Goal: Task Accomplishment & Management: Use online tool/utility

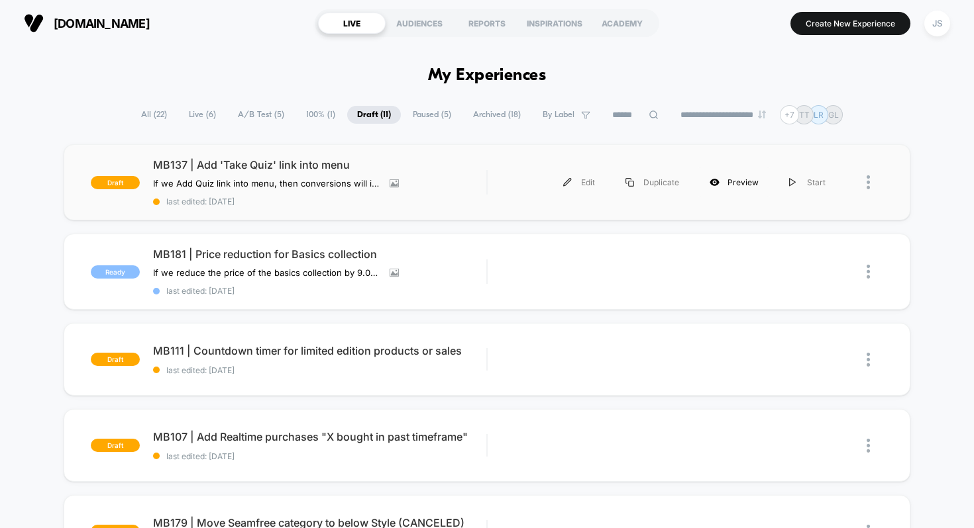
click at [739, 185] on div "Preview" at bounding box center [733, 183] width 79 height 30
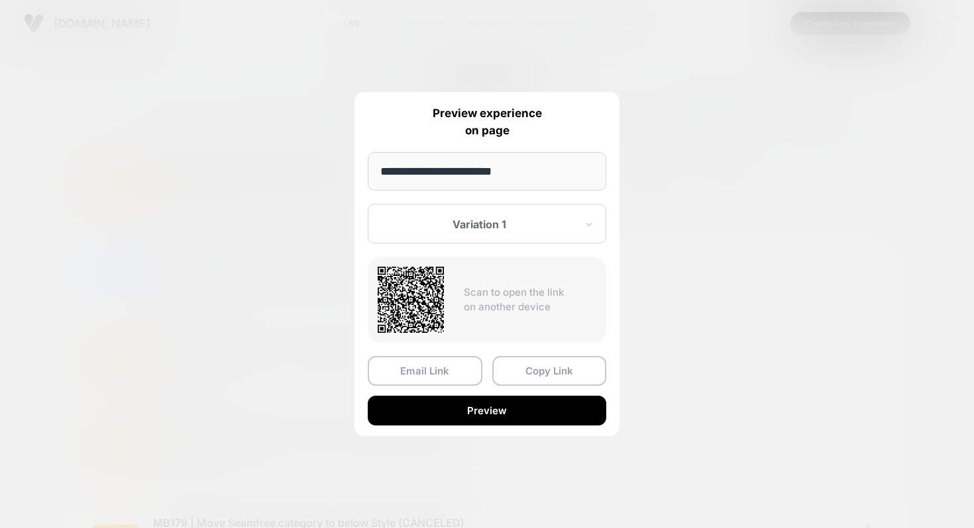
click at [711, 325] on div at bounding box center [487, 264] width 974 height 528
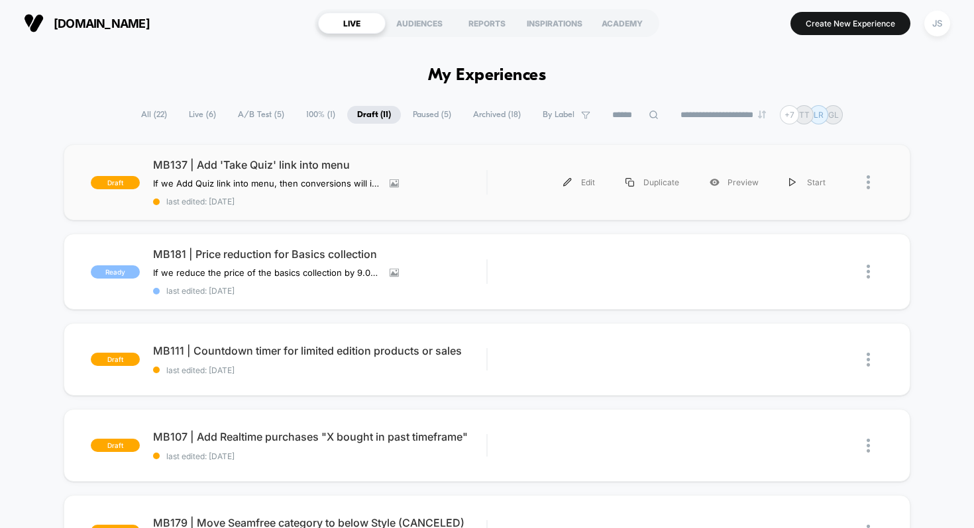
click at [385, 157] on div "draft MB137 | Add 'Take Quiz' link into menu If we Add Quiz link into menu , th…" at bounding box center [487, 182] width 847 height 76
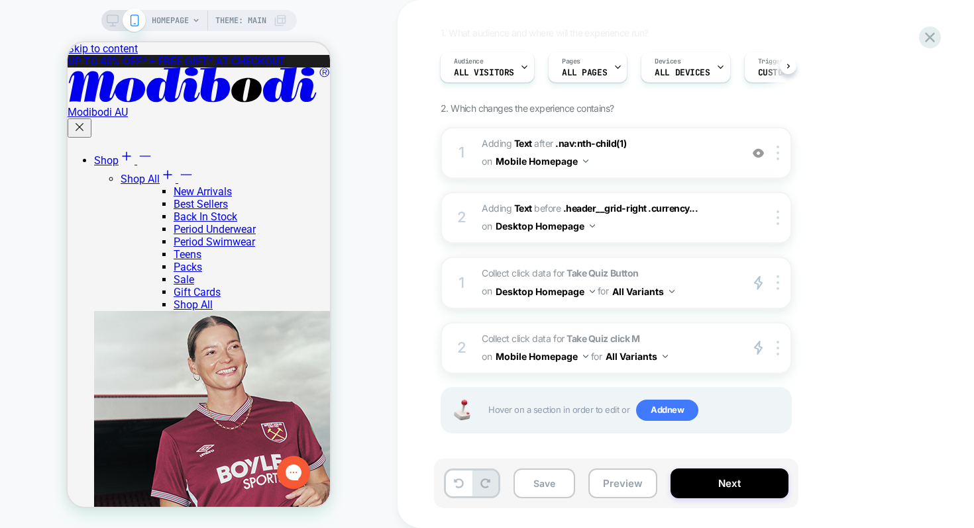
scroll to position [107, 0]
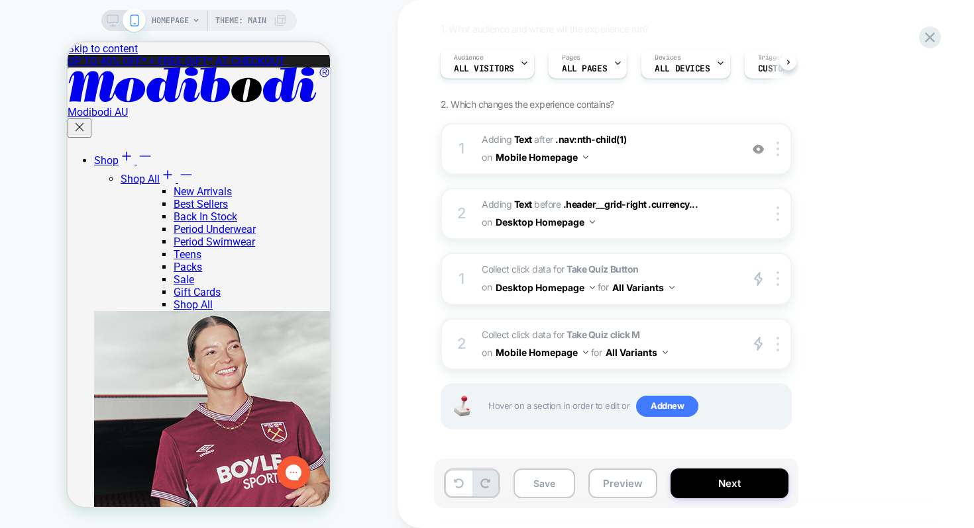
click at [906, 394] on div "1. What audience and where will the experience run? Audience All Visitors Pages…" at bounding box center [681, 243] width 483 height 440
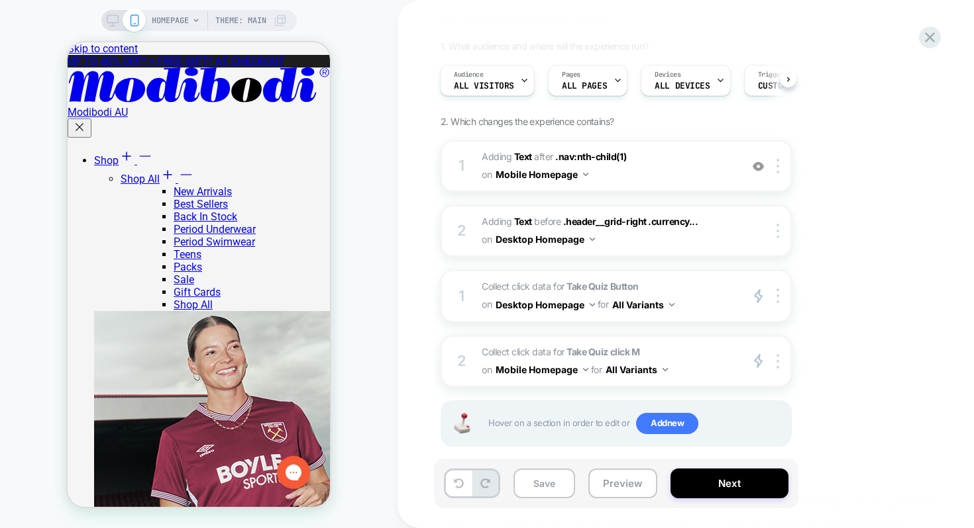
scroll to position [91, 0]
click at [528, 368] on button "Mobile Homepage" at bounding box center [541, 368] width 93 height 19
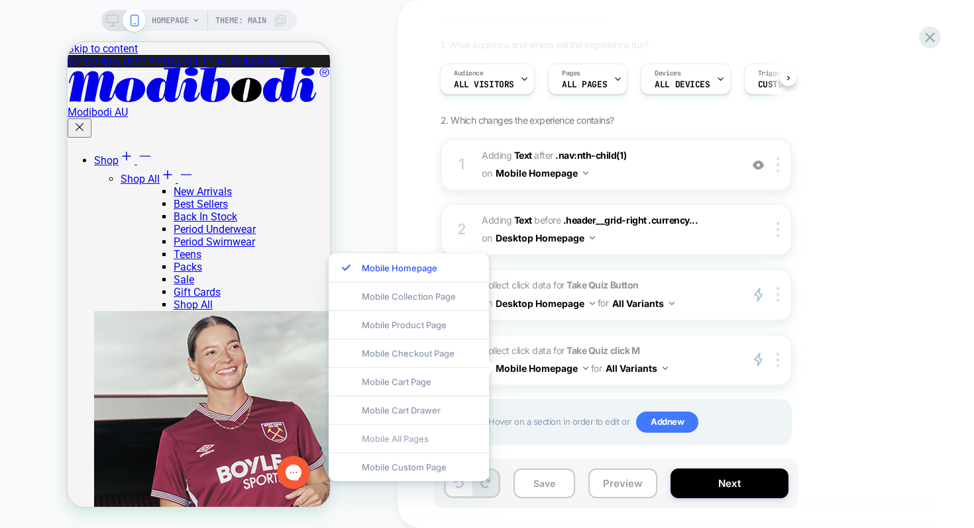
click at [401, 434] on div "Mobile All Pages" at bounding box center [408, 439] width 160 height 28
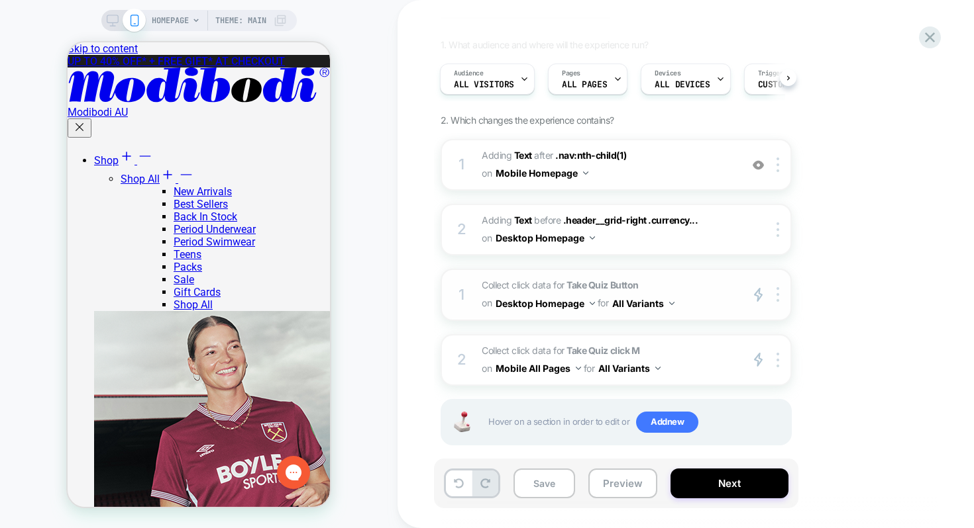
click at [530, 306] on button "Desktop Homepage" at bounding box center [544, 303] width 99 height 19
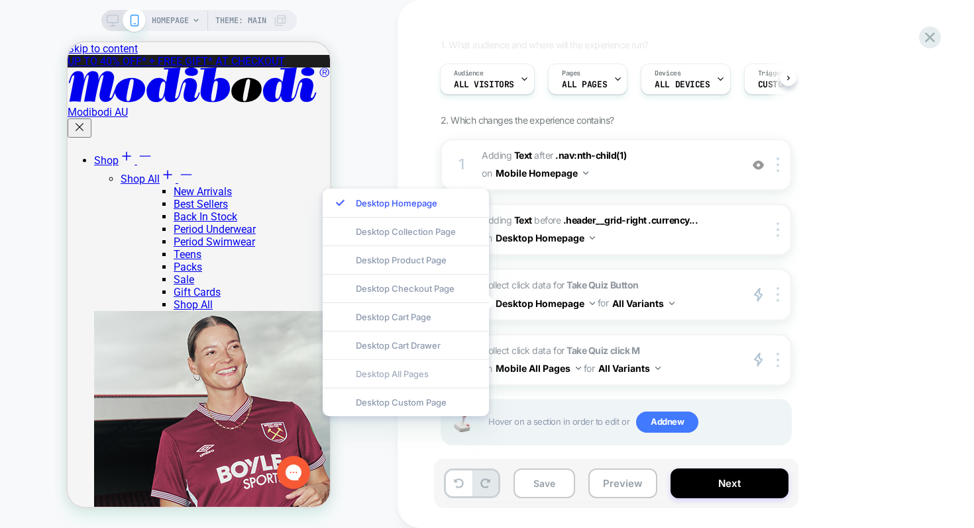
click at [438, 377] on div "Desktop All Pages" at bounding box center [406, 374] width 166 height 28
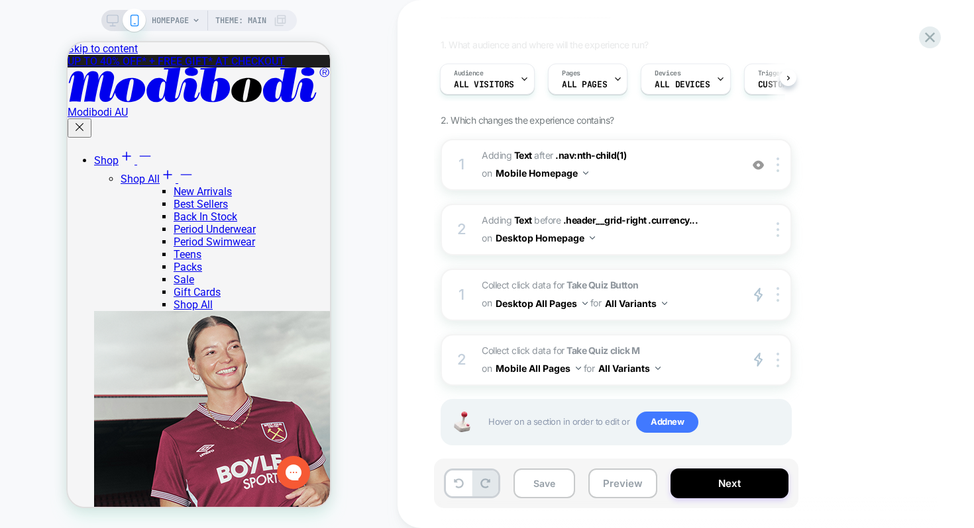
click at [826, 336] on div "1. What audience and where will the experience run? Audience All Visitors Pages…" at bounding box center [681, 259] width 483 height 440
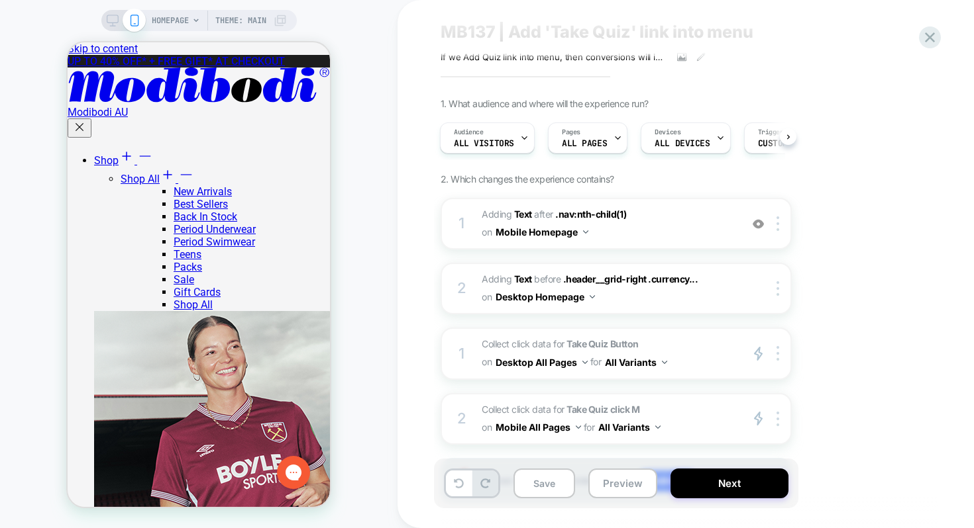
scroll to position [33, 0]
click at [577, 300] on button "Desktop Homepage" at bounding box center [544, 296] width 99 height 19
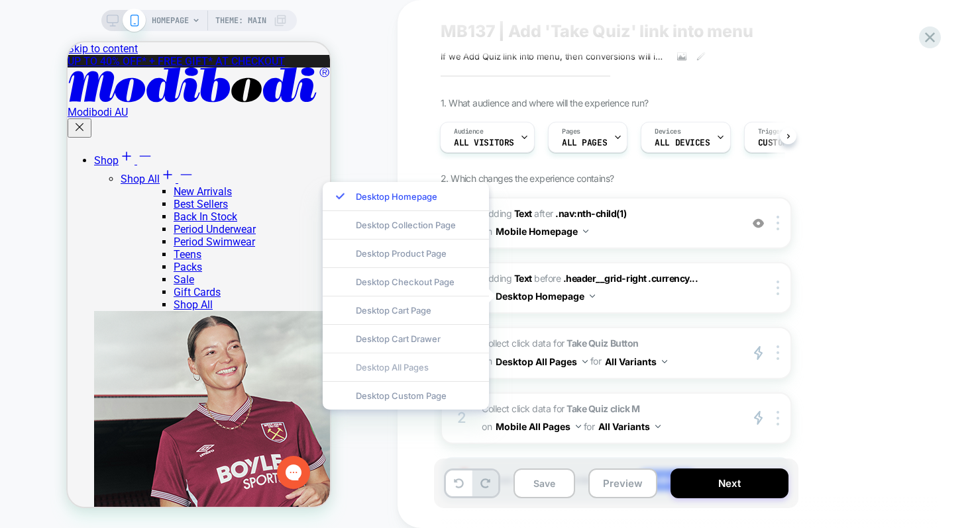
click at [428, 368] on div "Desktop All Pages" at bounding box center [406, 367] width 166 height 28
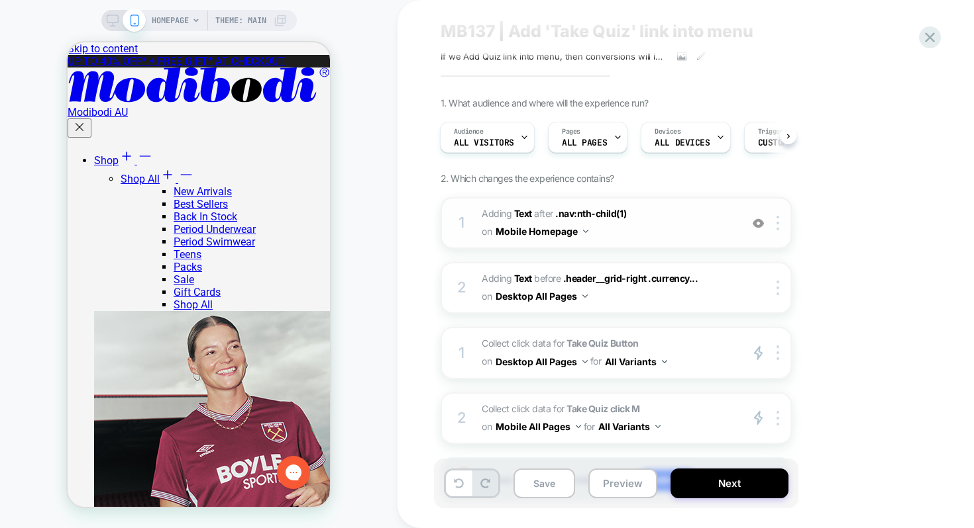
click at [514, 234] on button "Mobile Homepage" at bounding box center [541, 231] width 93 height 19
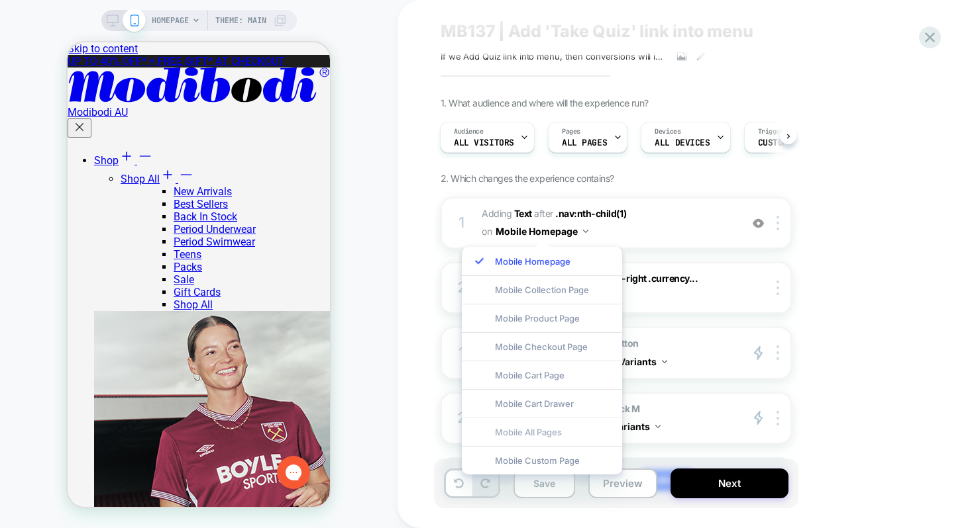
click at [519, 426] on div "Mobile All Pages" at bounding box center [542, 432] width 160 height 28
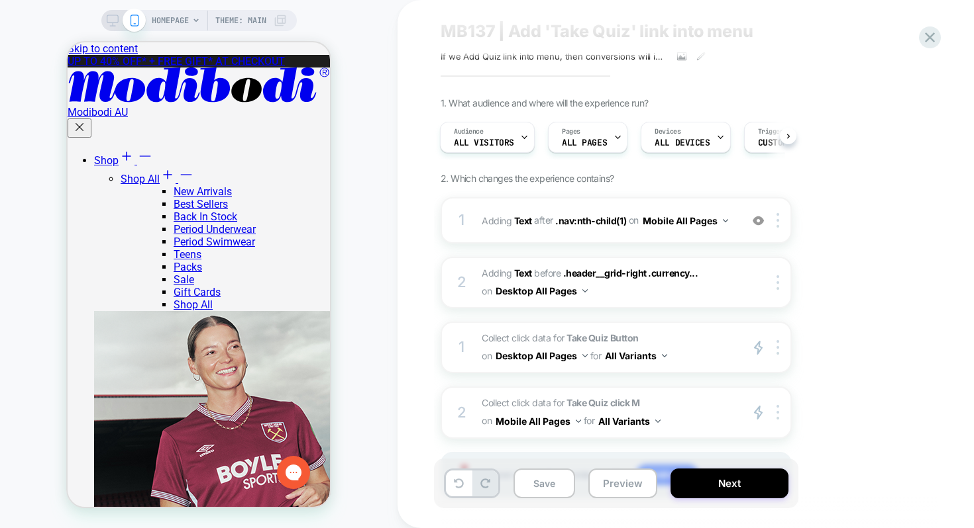
click at [817, 302] on div "1. What audience and where will the experience run? Audience All Visitors Pages…" at bounding box center [681, 314] width 483 height 434
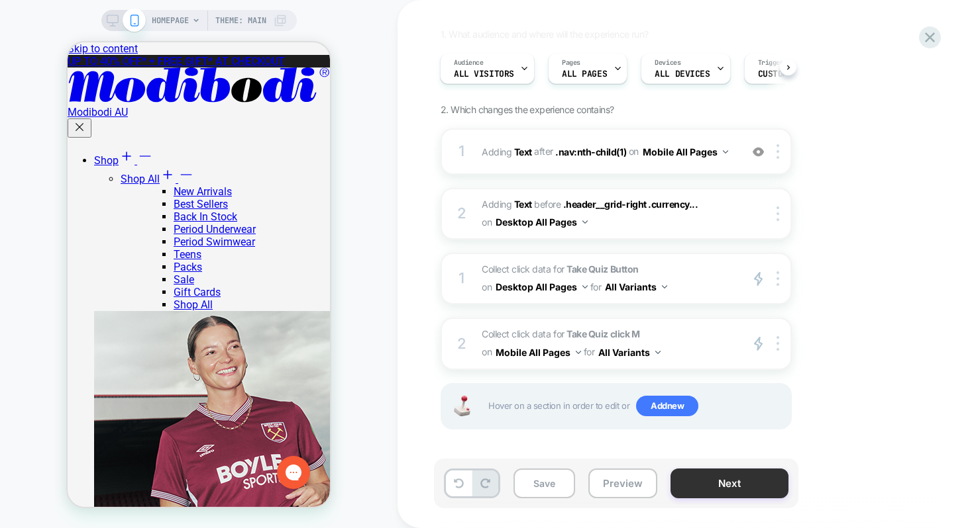
click at [713, 491] on button "Next" at bounding box center [729, 484] width 118 height 30
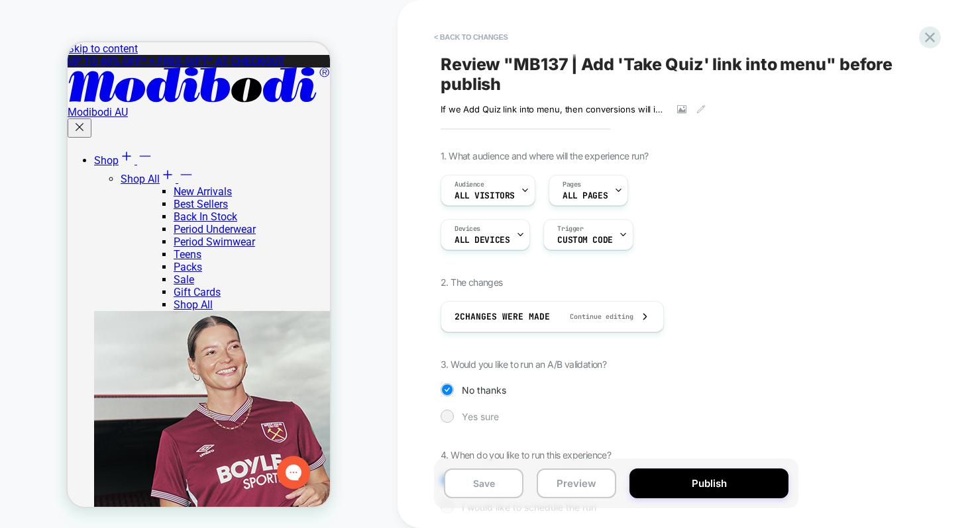
click at [477, 411] on span "Yes sure" at bounding box center [480, 416] width 37 height 11
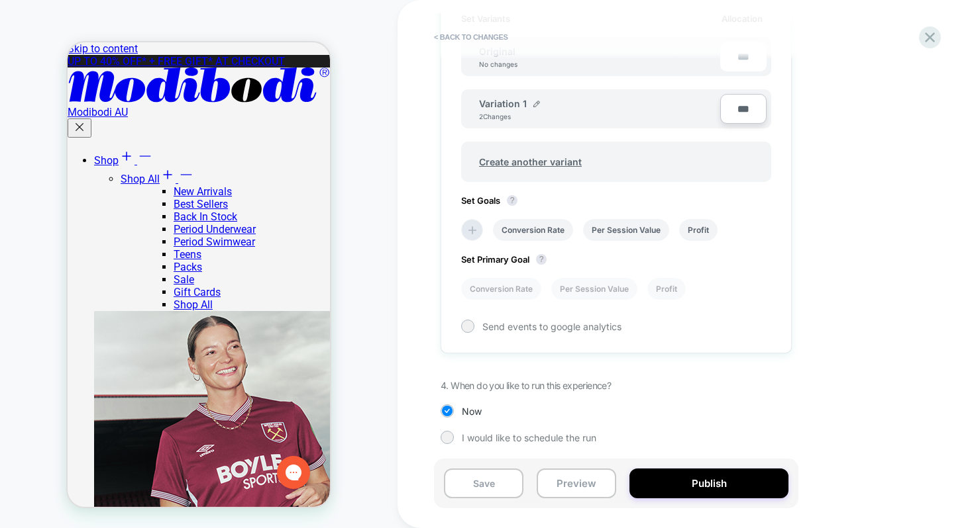
scroll to position [446, 0]
click at [535, 101] on img at bounding box center [536, 102] width 7 height 7
click at [535, 101] on input "**********" at bounding box center [527, 108] width 96 height 26
click at [535, 103] on input "**********" at bounding box center [527, 108] width 96 height 26
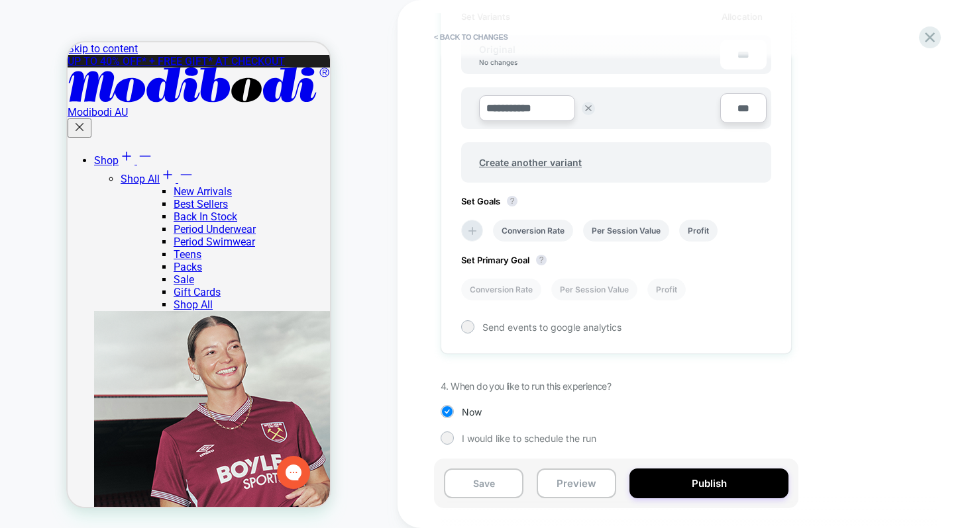
click at [535, 103] on input "**********" at bounding box center [527, 108] width 96 height 26
click at [535, 102] on input "**********" at bounding box center [527, 108] width 96 height 26
drag, startPoint x: 512, startPoint y: 108, endPoint x: 458, endPoint y: 108, distance: 53.6
click at [458, 108] on div "**********" at bounding box center [615, 173] width 351 height 364
click at [511, 104] on input "********" at bounding box center [527, 108] width 96 height 26
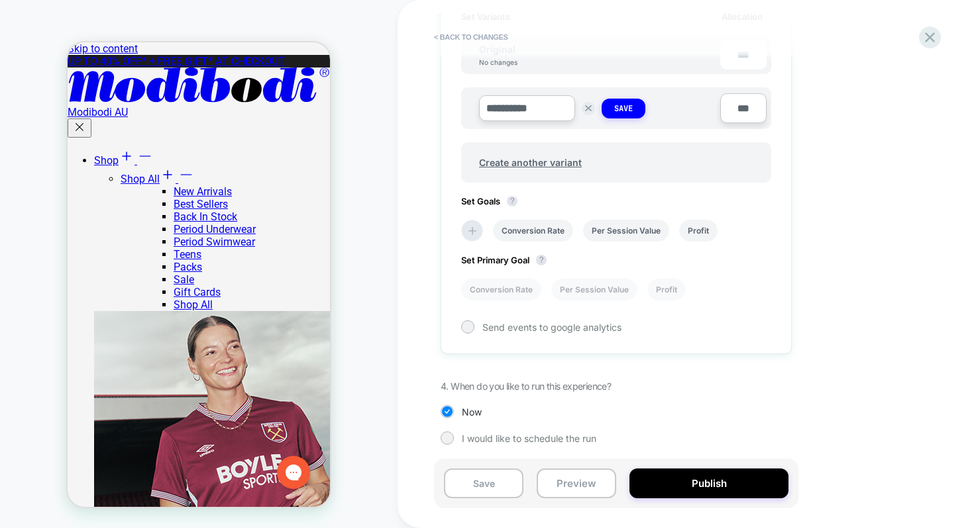
click at [551, 109] on input "**********" at bounding box center [527, 108] width 96 height 26
type input "**********"
click at [637, 109] on button "Save" at bounding box center [623, 109] width 44 height 20
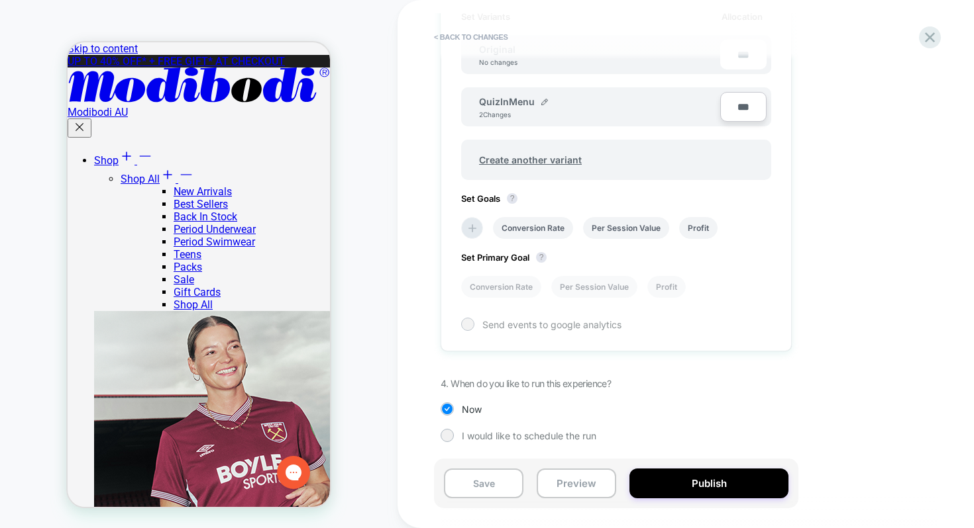
click at [491, 325] on span "Send events to google analytics" at bounding box center [551, 324] width 139 height 11
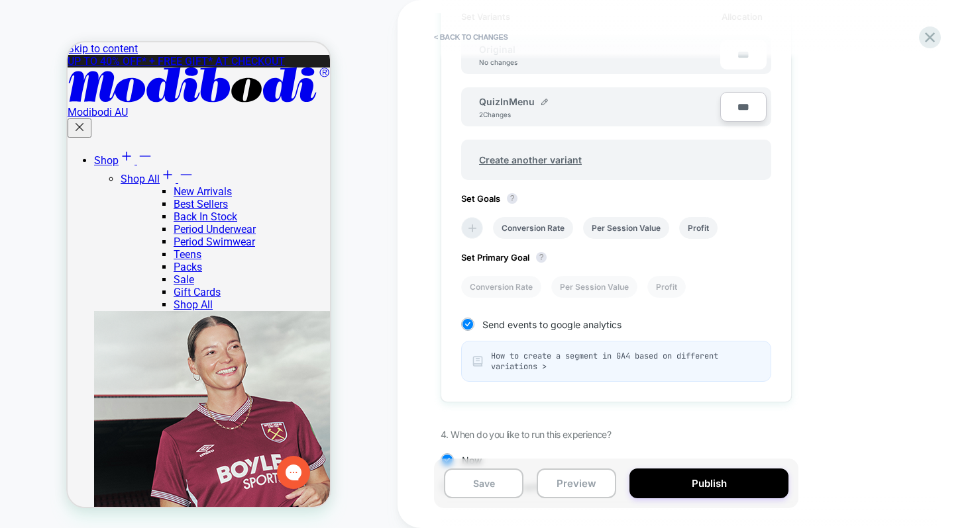
click at [477, 228] on icon at bounding box center [472, 228] width 13 height 13
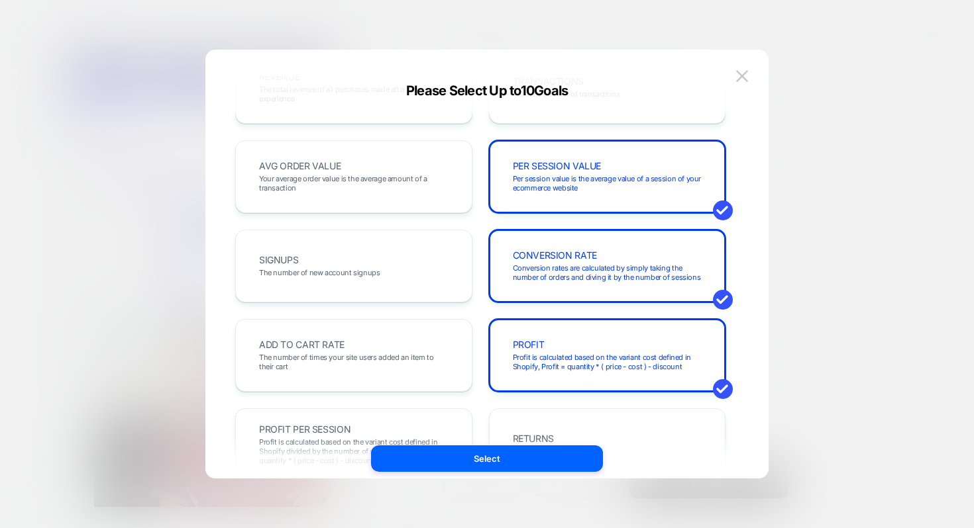
scroll to position [48, 0]
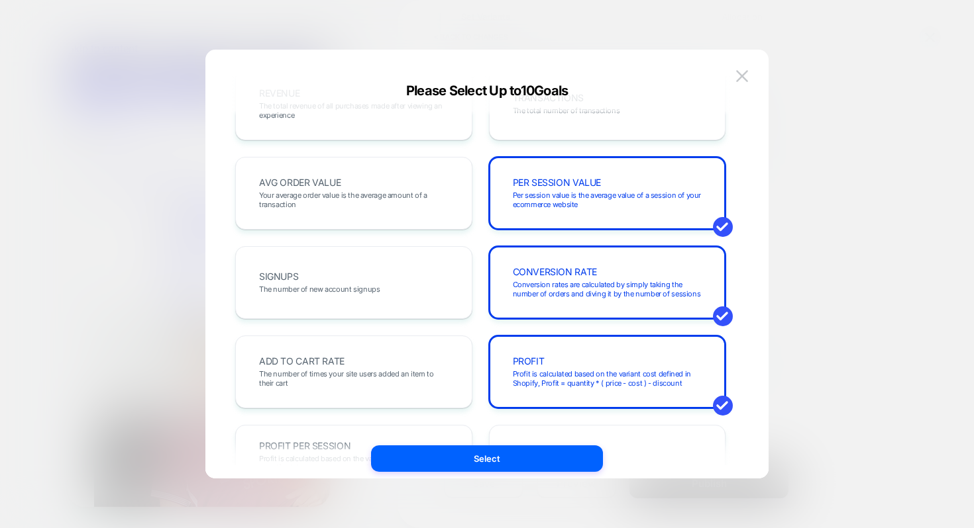
click at [563, 410] on div "REVENUE The total revenue of all purchases made after viewing an experience TRA…" at bounding box center [480, 462] width 490 height 788
click at [576, 350] on div "PROFIT Profit is calculated based on the variant cost defined in Shopify, Profi…" at bounding box center [607, 372] width 209 height 45
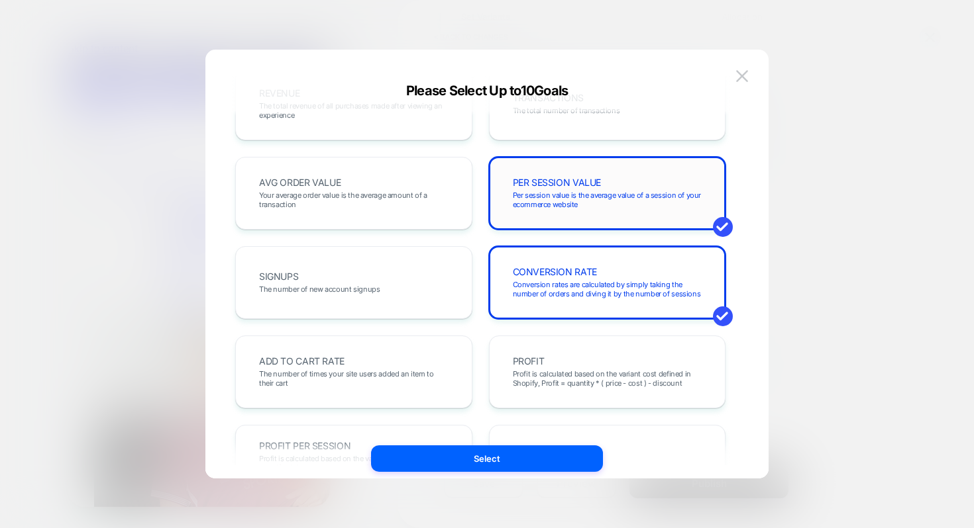
click at [542, 211] on div "PER SESSION VALUE Per session value is the average value of a session of your e…" at bounding box center [607, 193] width 209 height 45
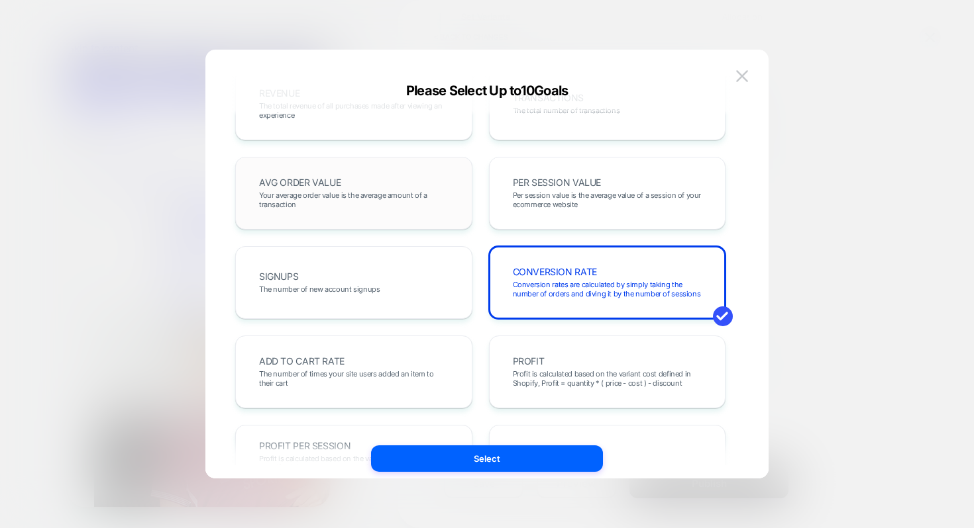
click at [425, 201] on span "Your average order value is the average amount of a transaction" at bounding box center [353, 200] width 189 height 19
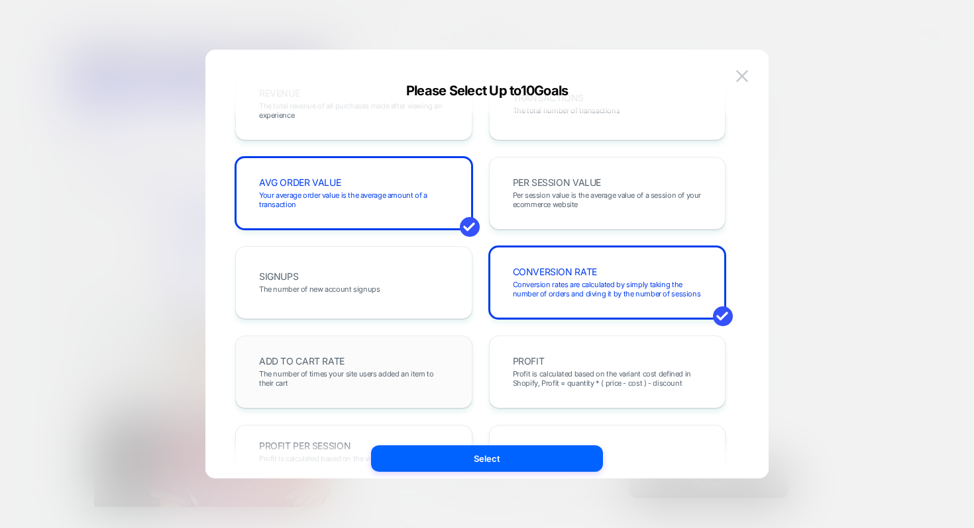
click at [401, 351] on div "ADD TO CART RATE The number of times your site users added an item to their cart" at bounding box center [353, 372] width 209 height 45
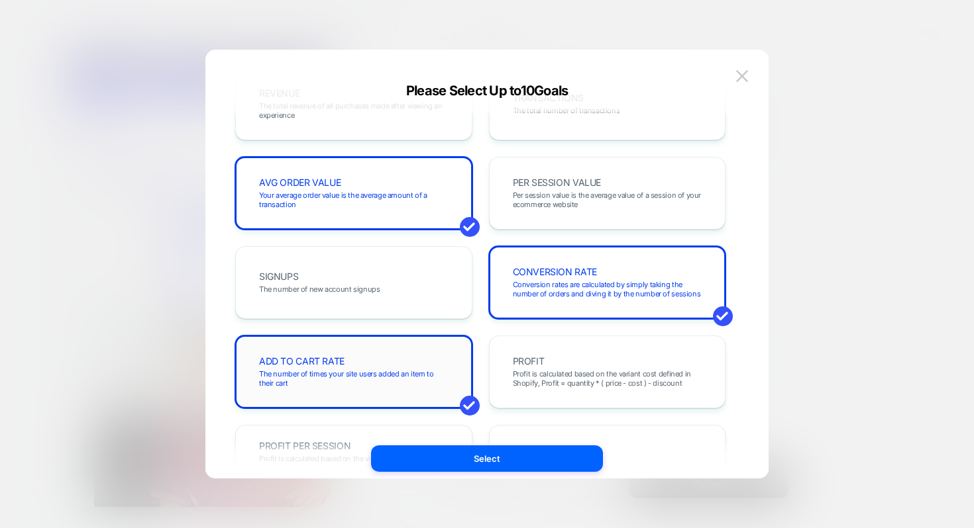
scroll to position [0, 0]
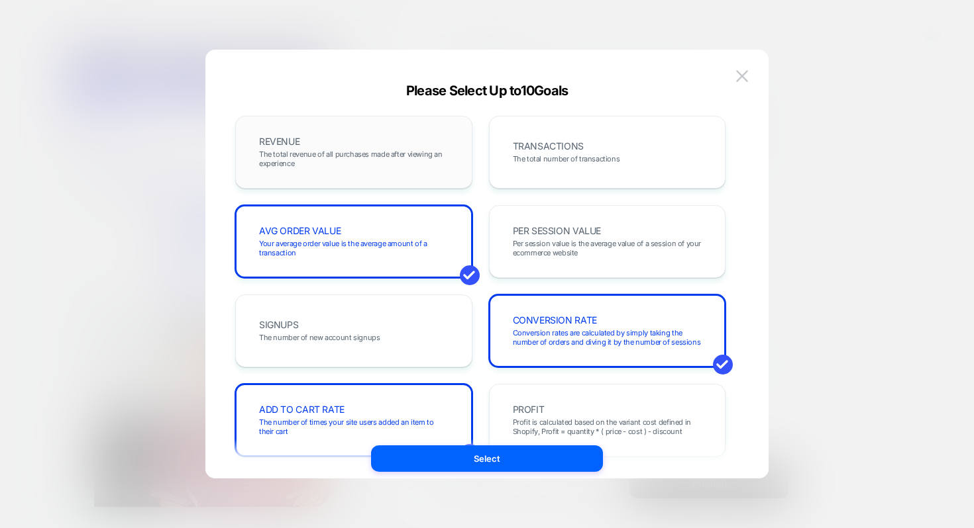
click at [445, 166] on span "The total revenue of all purchases made after viewing an experience" at bounding box center [353, 159] width 189 height 19
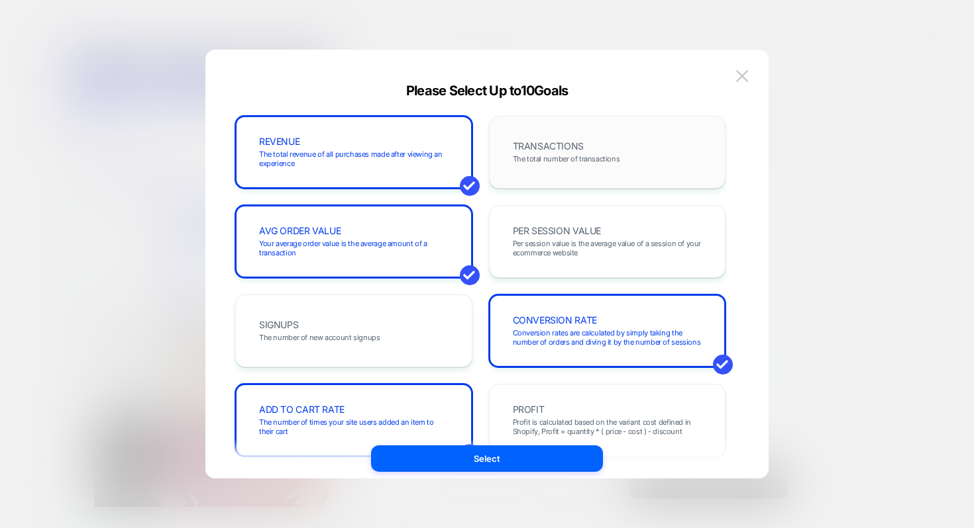
click at [542, 164] on div "TRANSACTIONS The total number of transactions" at bounding box center [607, 152] width 209 height 45
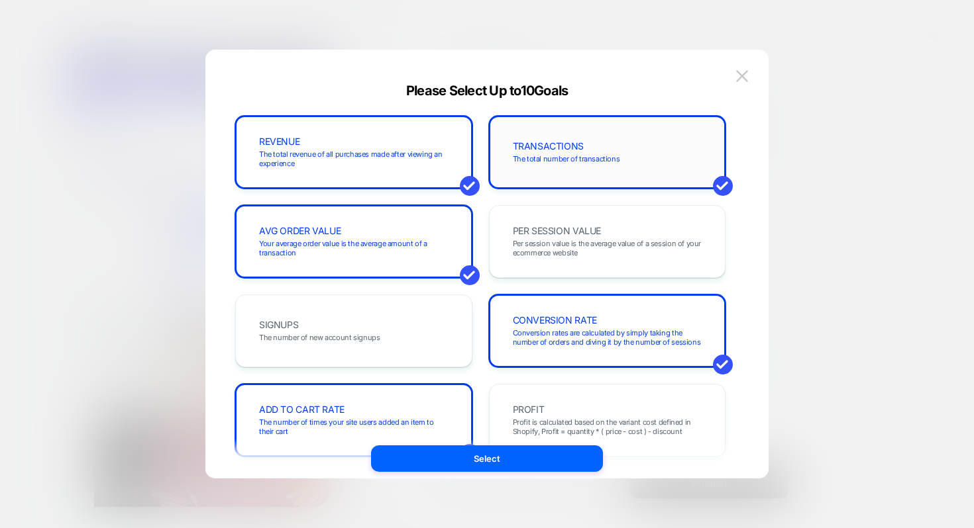
click at [546, 164] on div "TRANSACTIONS The total number of transactions" at bounding box center [607, 152] width 209 height 45
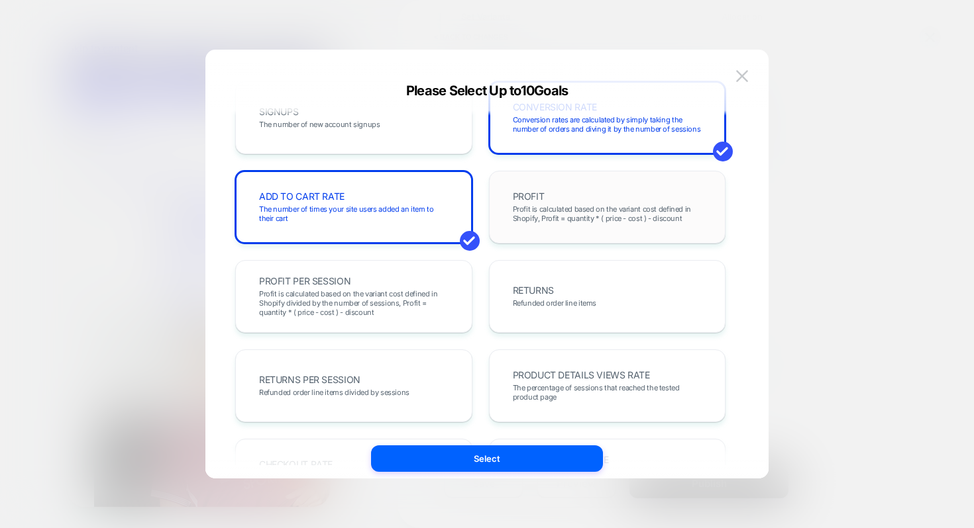
scroll to position [223, 0]
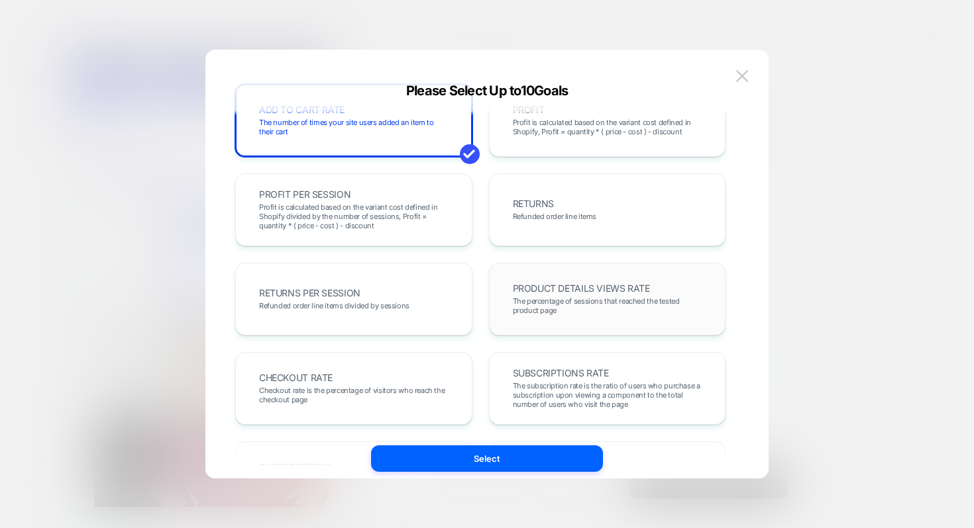
click at [538, 308] on span "The percentage of sessions that reached the tested product page" at bounding box center [607, 306] width 189 height 19
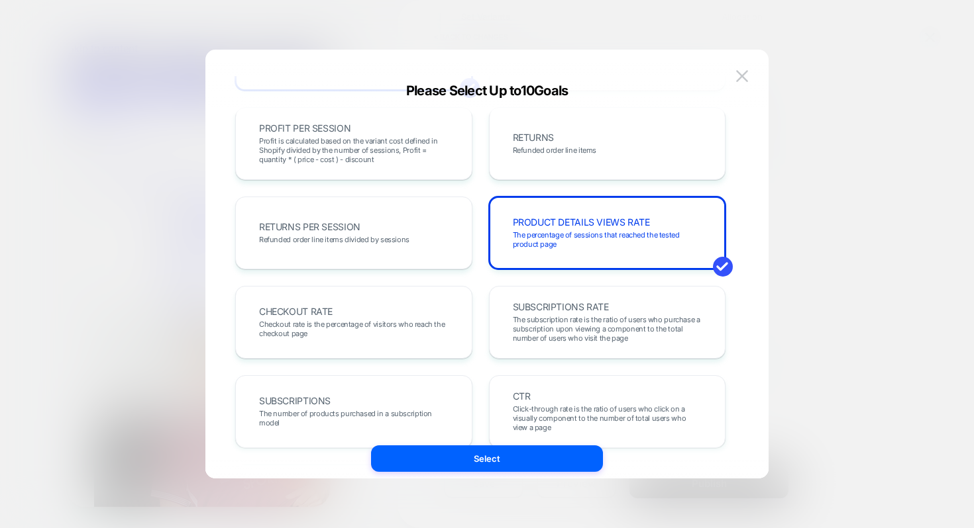
scroll to position [478, 0]
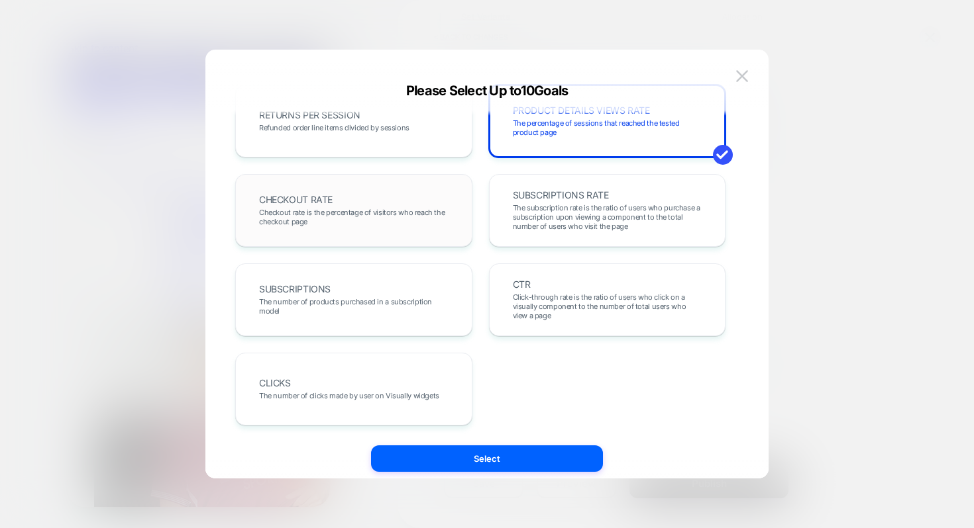
click at [368, 234] on div "CHECKOUT RATE Checkout rate is the percentage of visitors who reach the checkou…" at bounding box center [353, 210] width 237 height 73
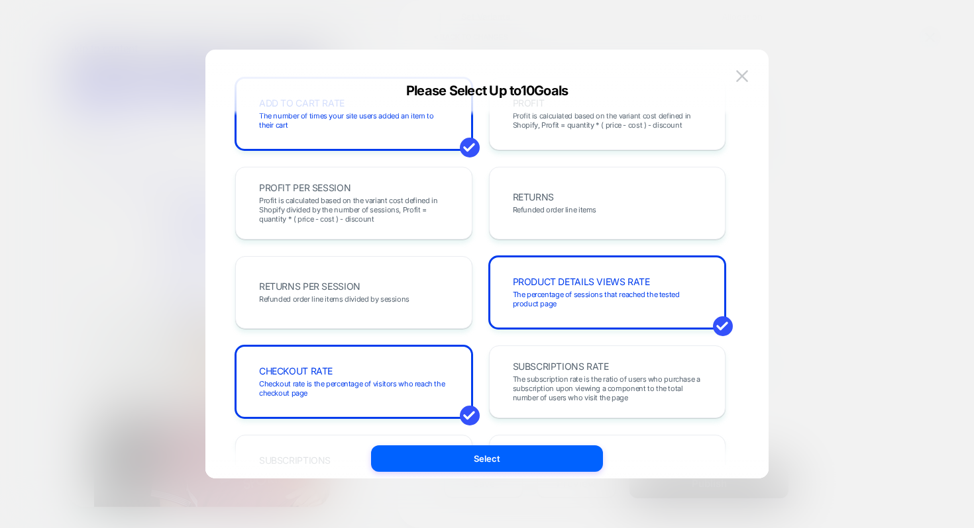
scroll to position [454, 0]
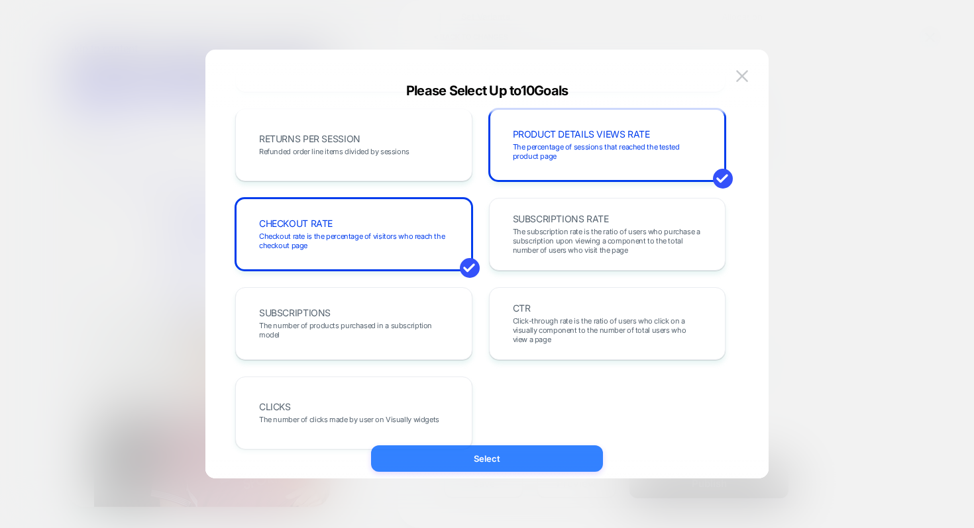
click at [518, 451] on button "Select" at bounding box center [487, 459] width 232 height 26
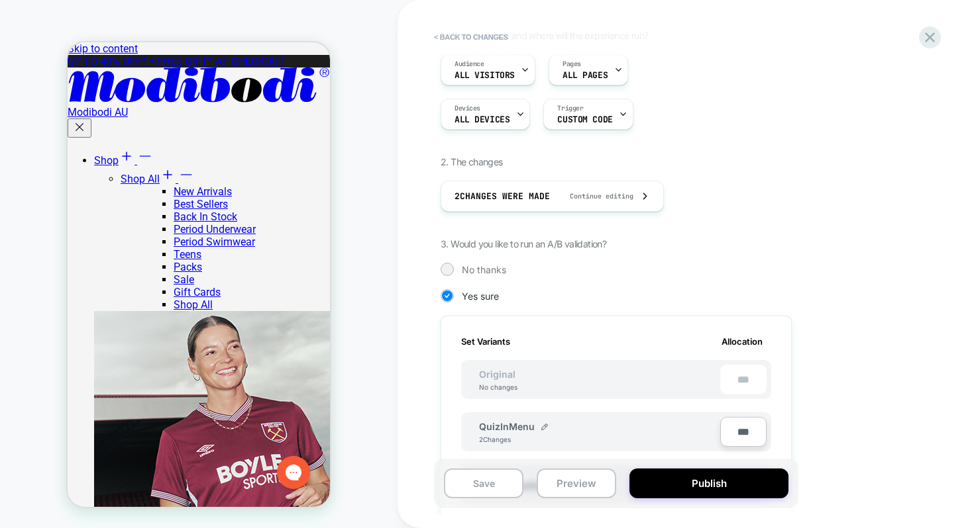
scroll to position [62, 0]
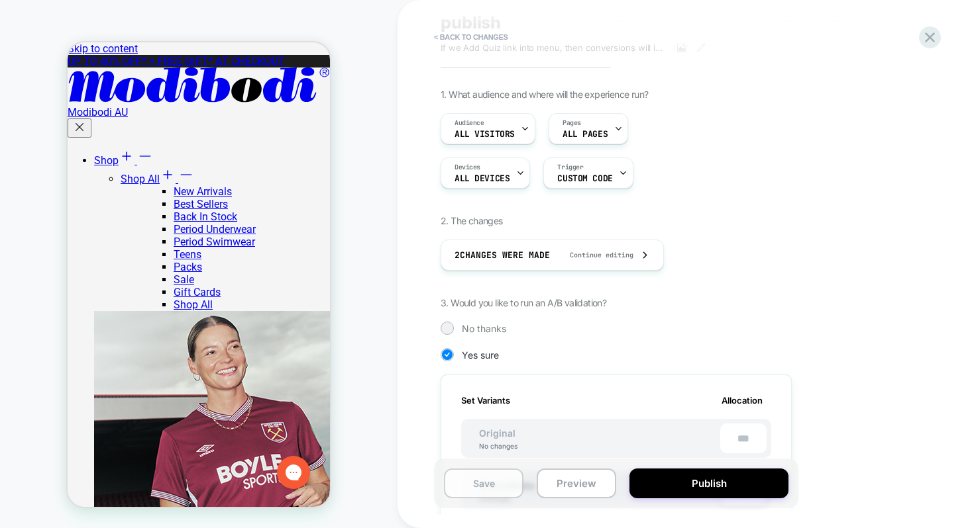
click at [501, 483] on button "Save" at bounding box center [483, 484] width 79 height 30
click at [576, 479] on button "Preview" at bounding box center [575, 484] width 79 height 30
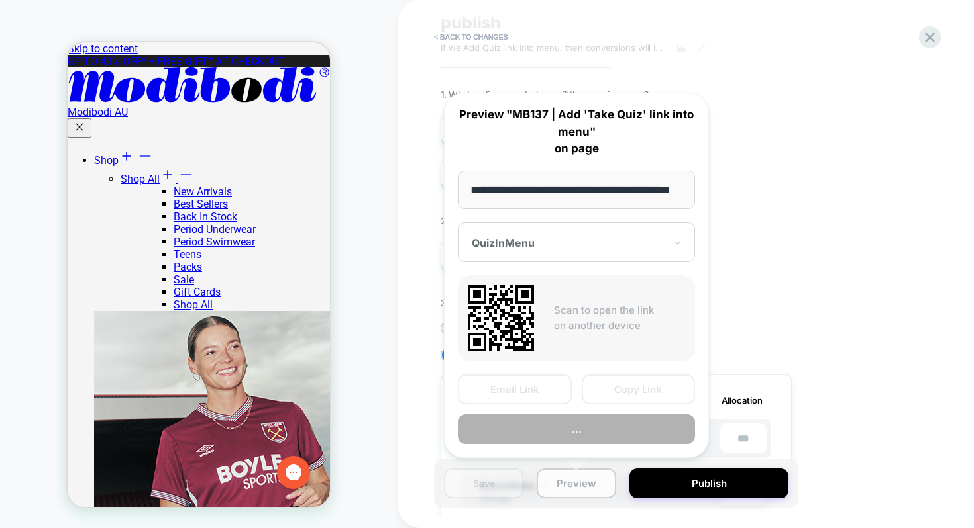
scroll to position [0, 39]
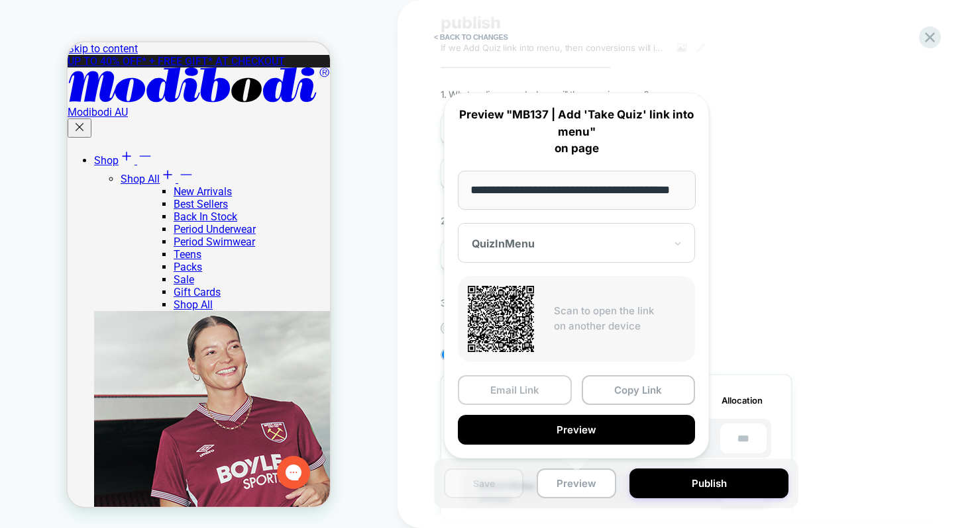
click at [565, 382] on button "Email Link" at bounding box center [515, 391] width 114 height 30
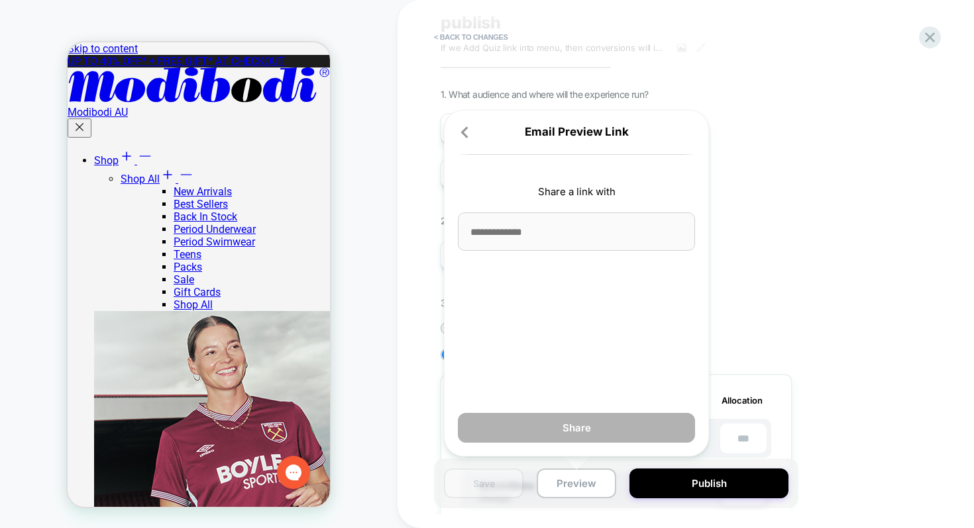
click at [583, 233] on input at bounding box center [576, 232] width 237 height 38
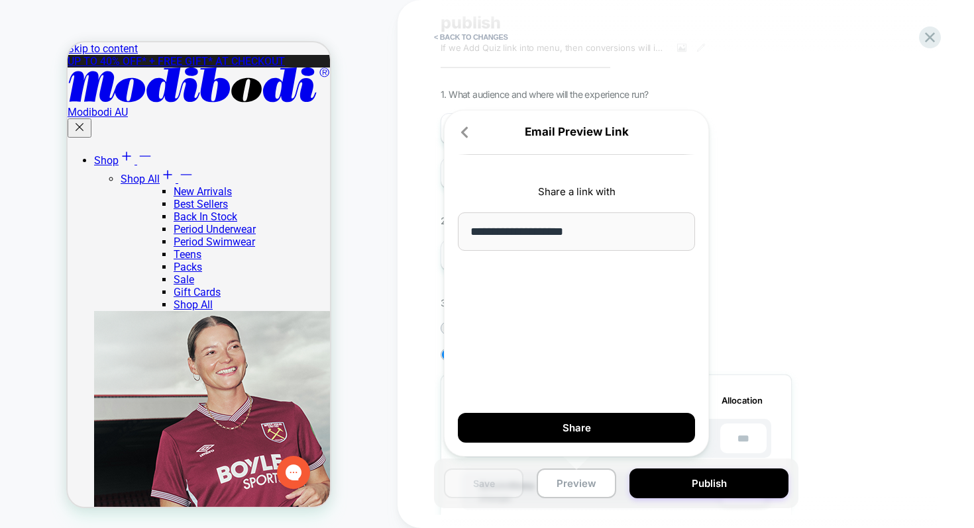
type input "**********"
click at [582, 300] on div "**********" at bounding box center [576, 283] width 265 height 347
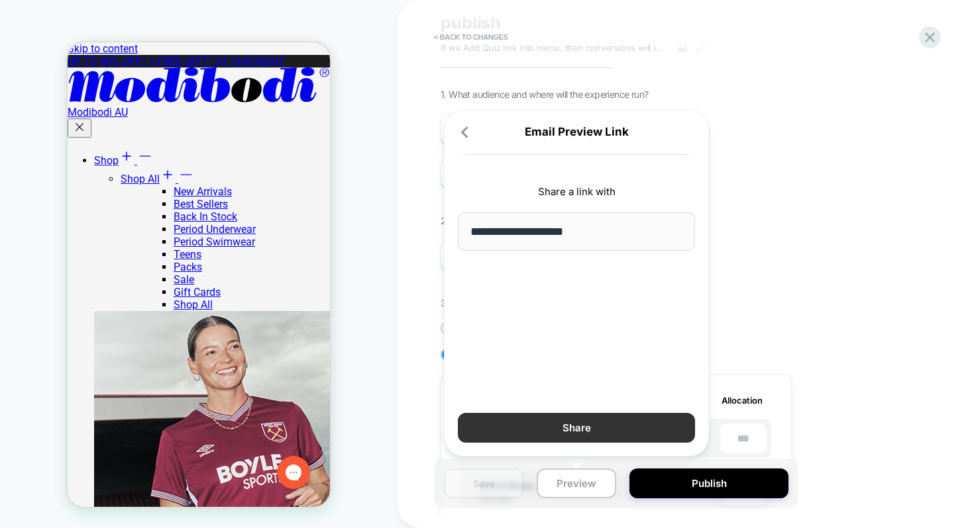
click at [559, 423] on button "Share" at bounding box center [576, 428] width 237 height 30
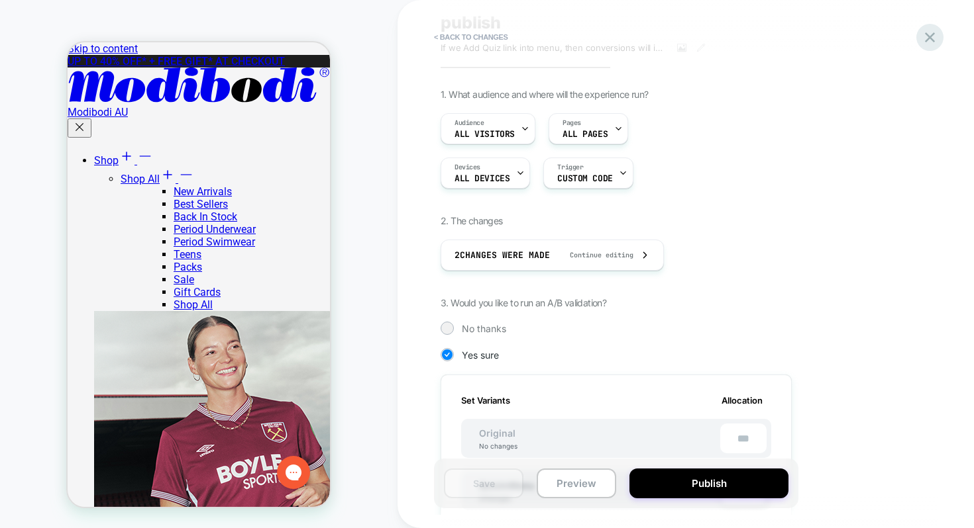
click at [936, 39] on icon at bounding box center [930, 37] width 18 height 18
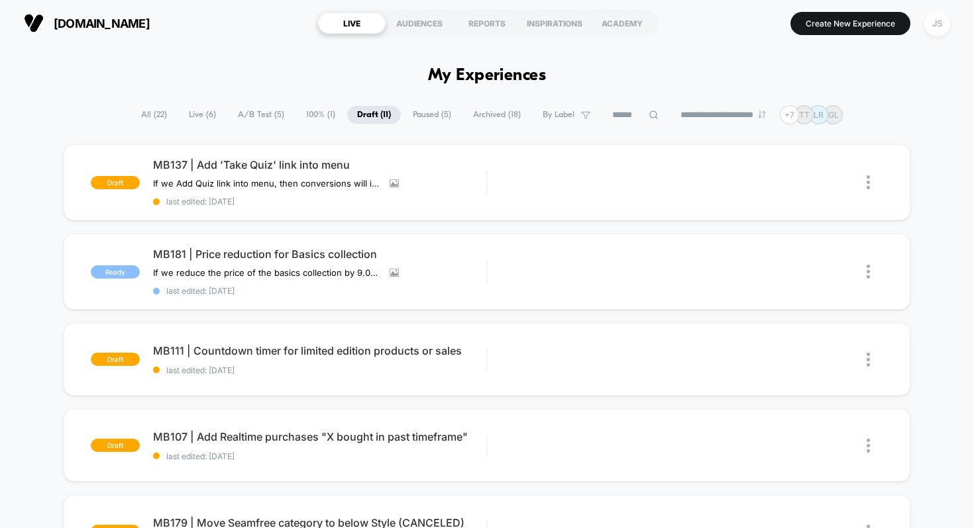
click at [926, 23] on div "JS" at bounding box center [937, 24] width 26 height 26
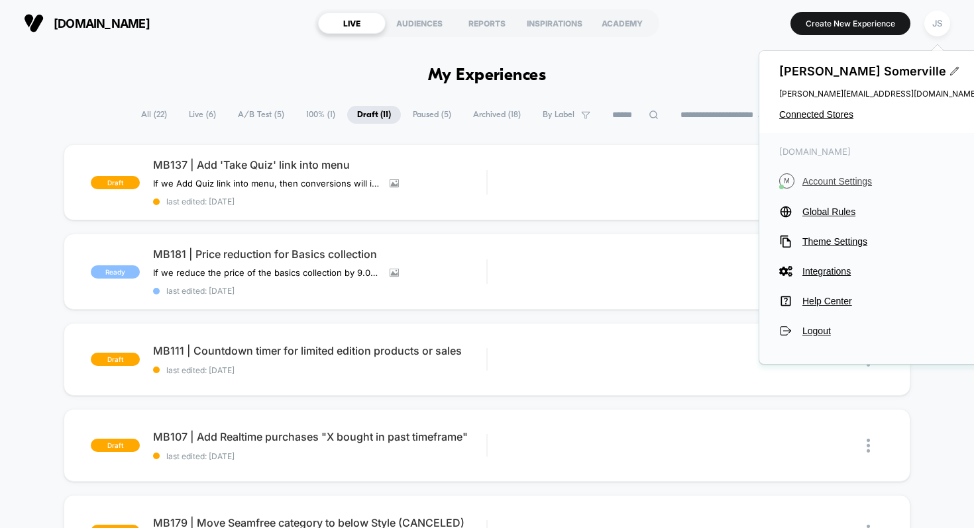
click at [832, 181] on span "Account Settings" at bounding box center [890, 181] width 176 height 11
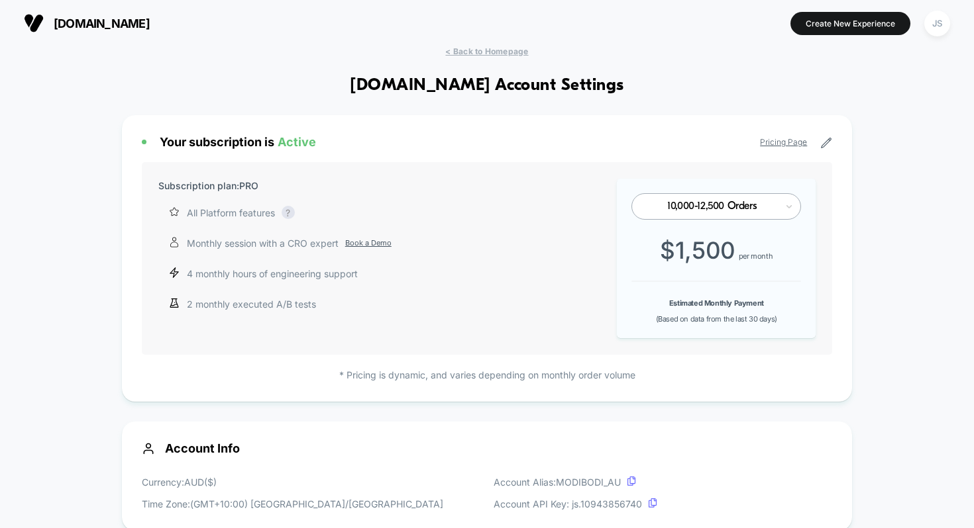
click at [475, 50] on span "< Back to Homepage" at bounding box center [486, 51] width 83 height 10
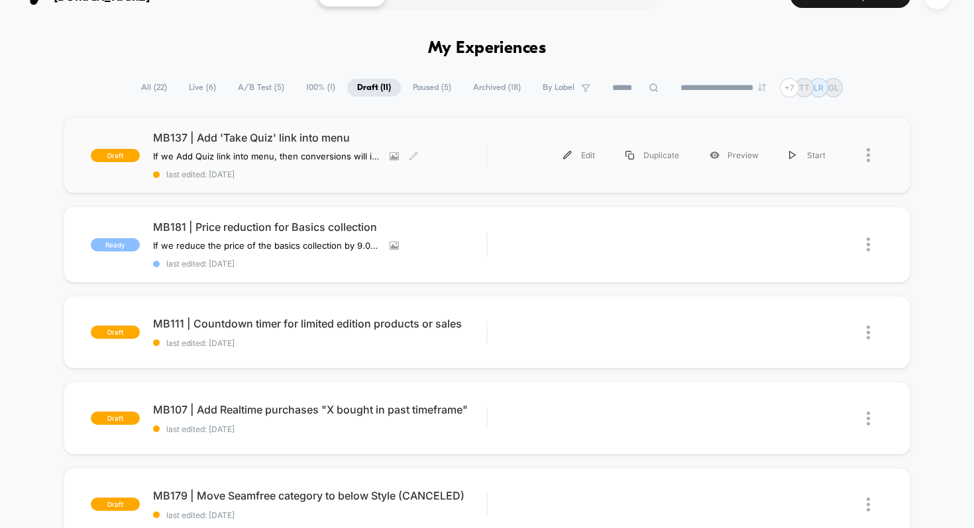
scroll to position [34, 0]
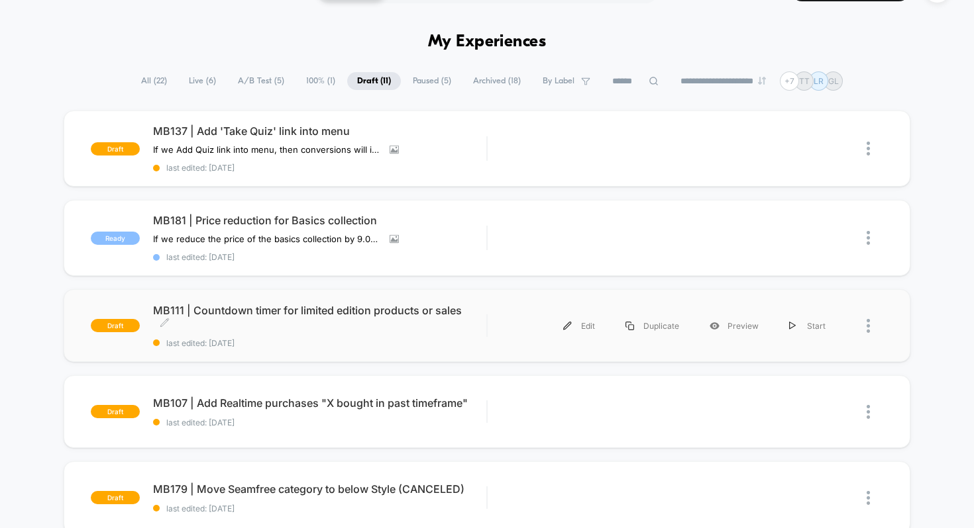
click at [277, 311] on span "MB111 | Countdown timer for limited edition products or sales Click to edit exp…" at bounding box center [320, 317] width 334 height 26
